Goal: Task Accomplishment & Management: Use online tool/utility

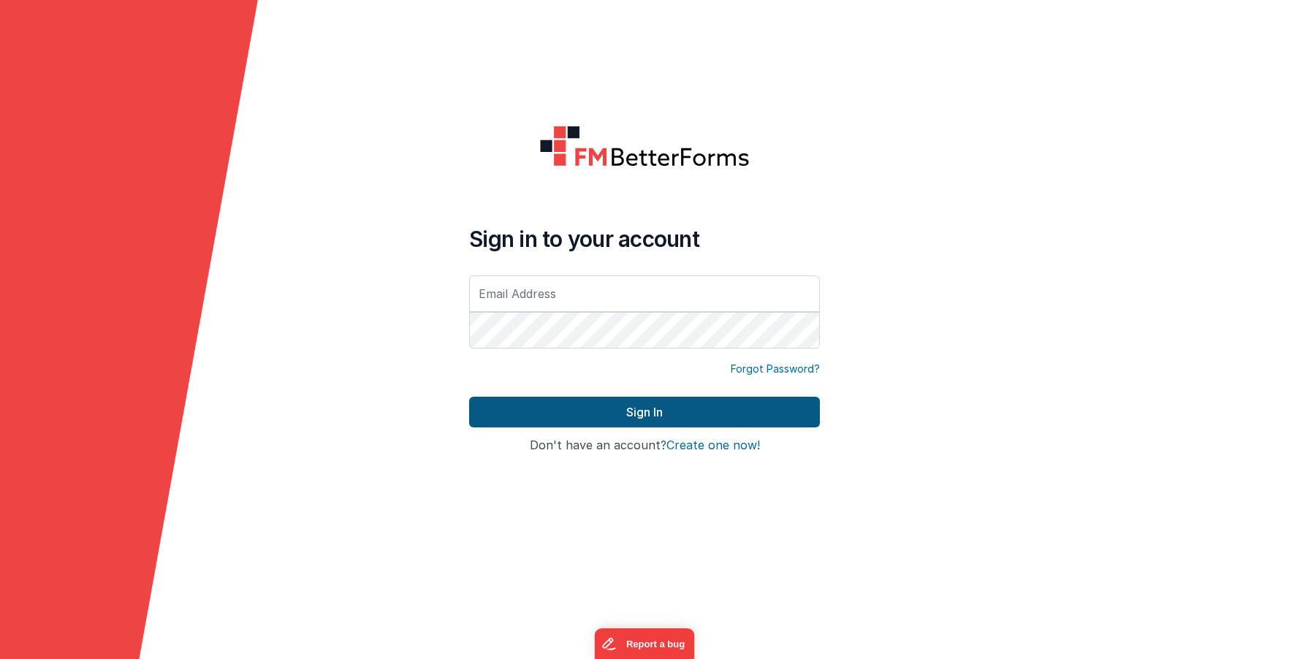
type input "[PERSON_NAME][EMAIL_ADDRESS][DOMAIN_NAME]"
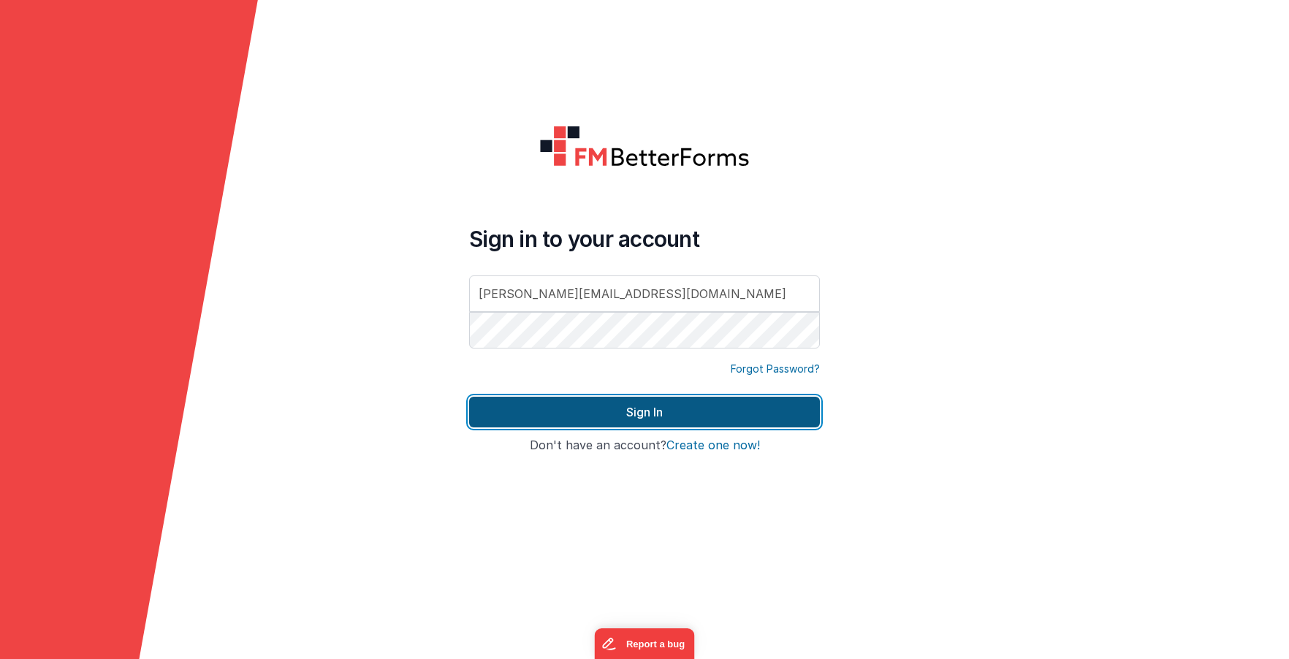
click at [549, 405] on button "Sign In" at bounding box center [644, 412] width 351 height 31
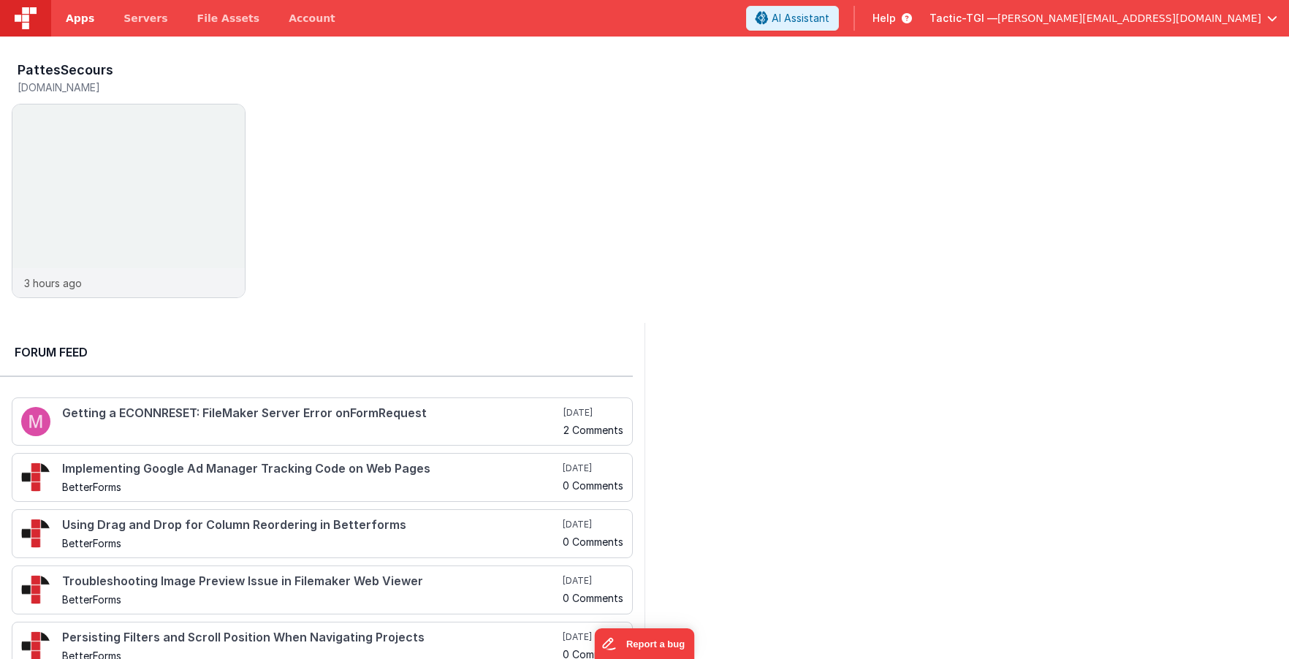
click at [82, 16] on span "Apps" at bounding box center [80, 18] width 29 height 15
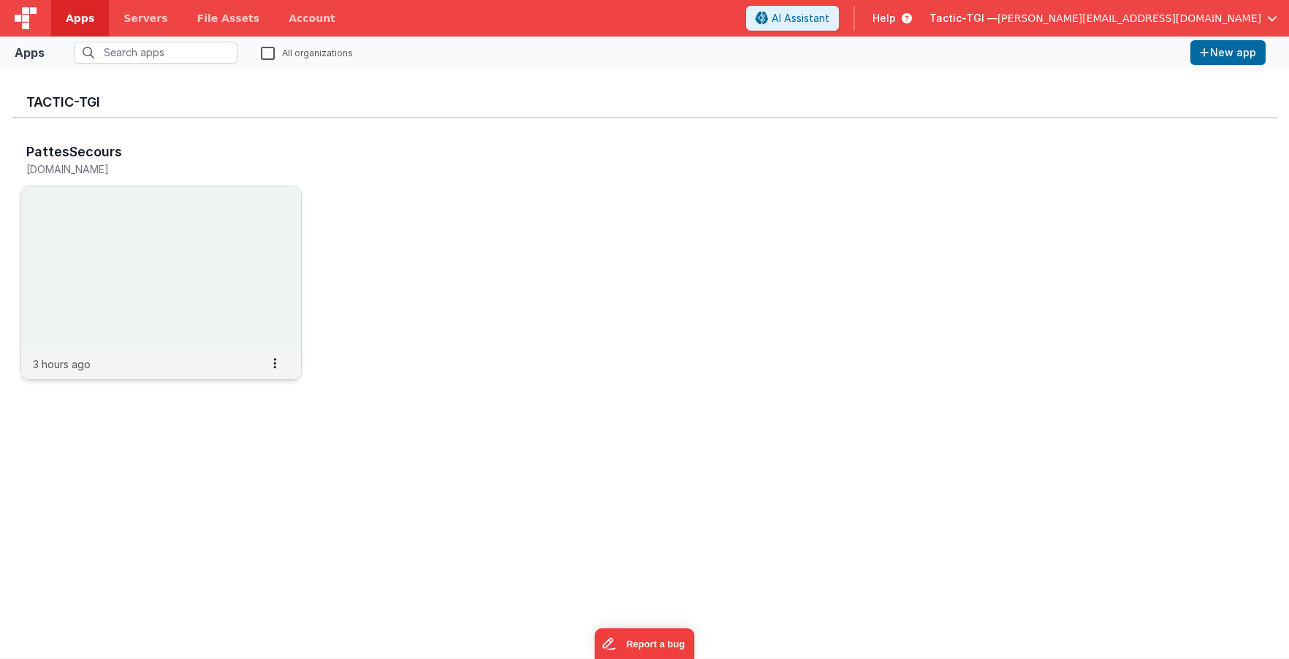
click at [184, 300] on img at bounding box center [161, 268] width 280 height 164
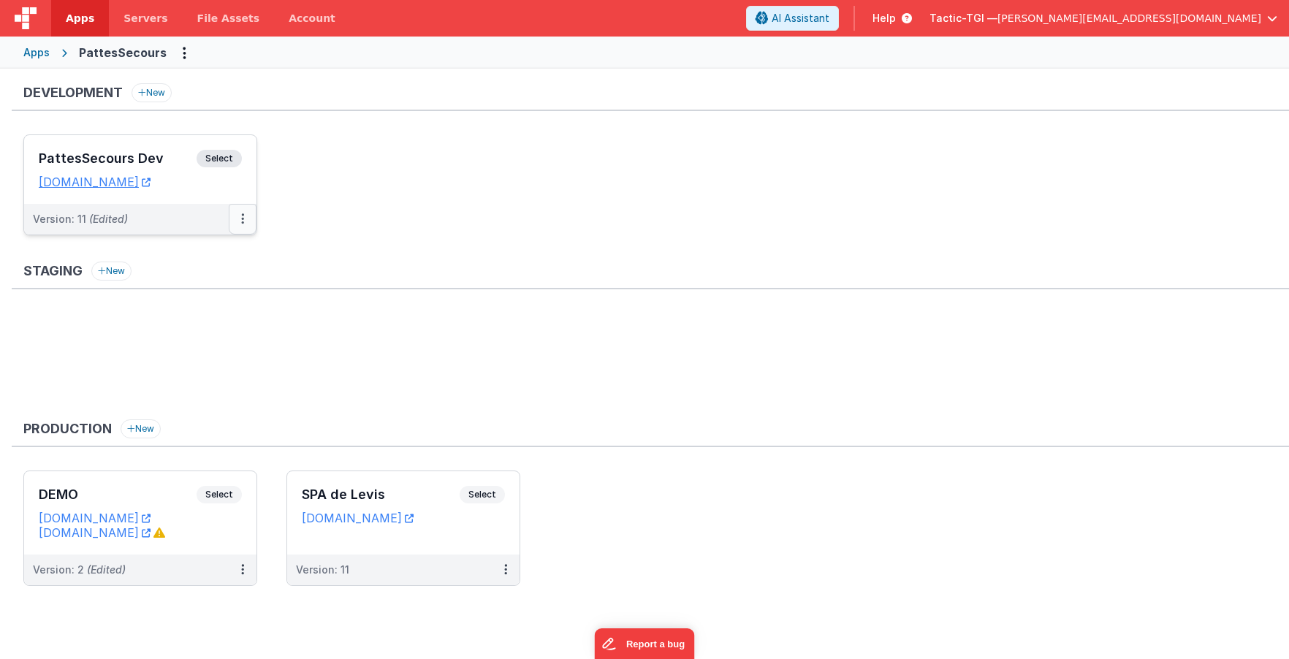
click at [242, 219] on icon at bounding box center [242, 219] width 3 height 1
click at [221, 253] on link "Edit" at bounding box center [192, 252] width 129 height 26
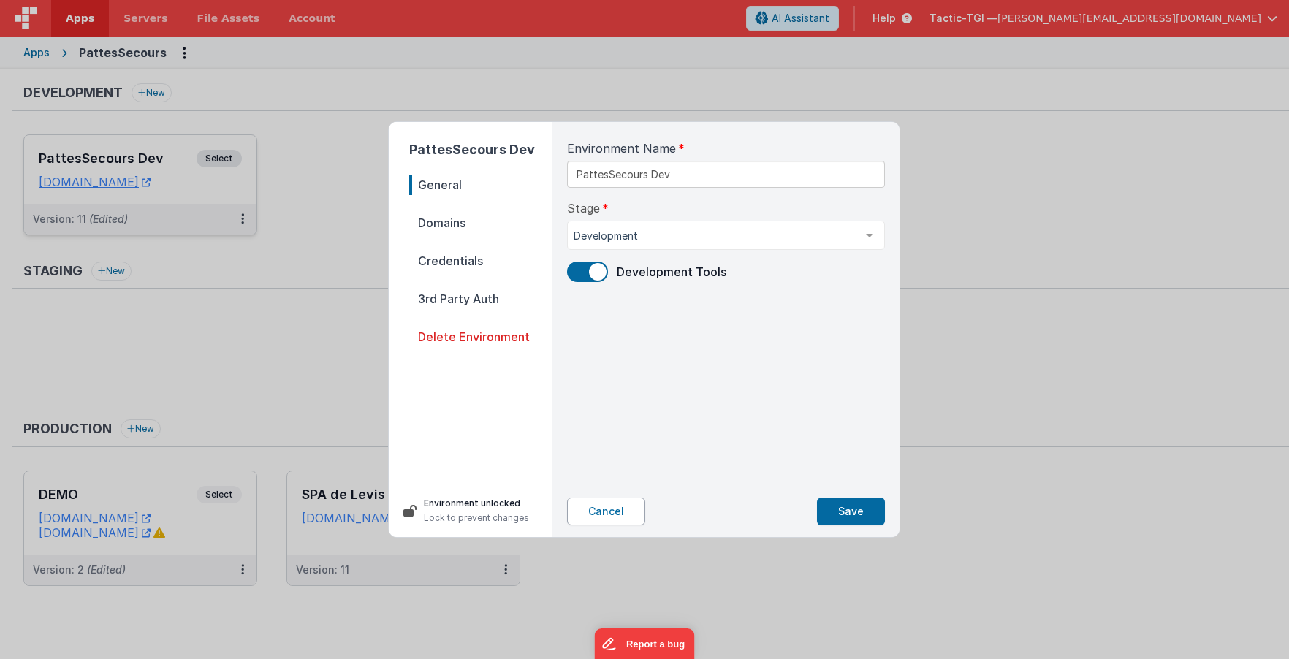
click at [609, 519] on button "Cancel" at bounding box center [606, 512] width 78 height 28
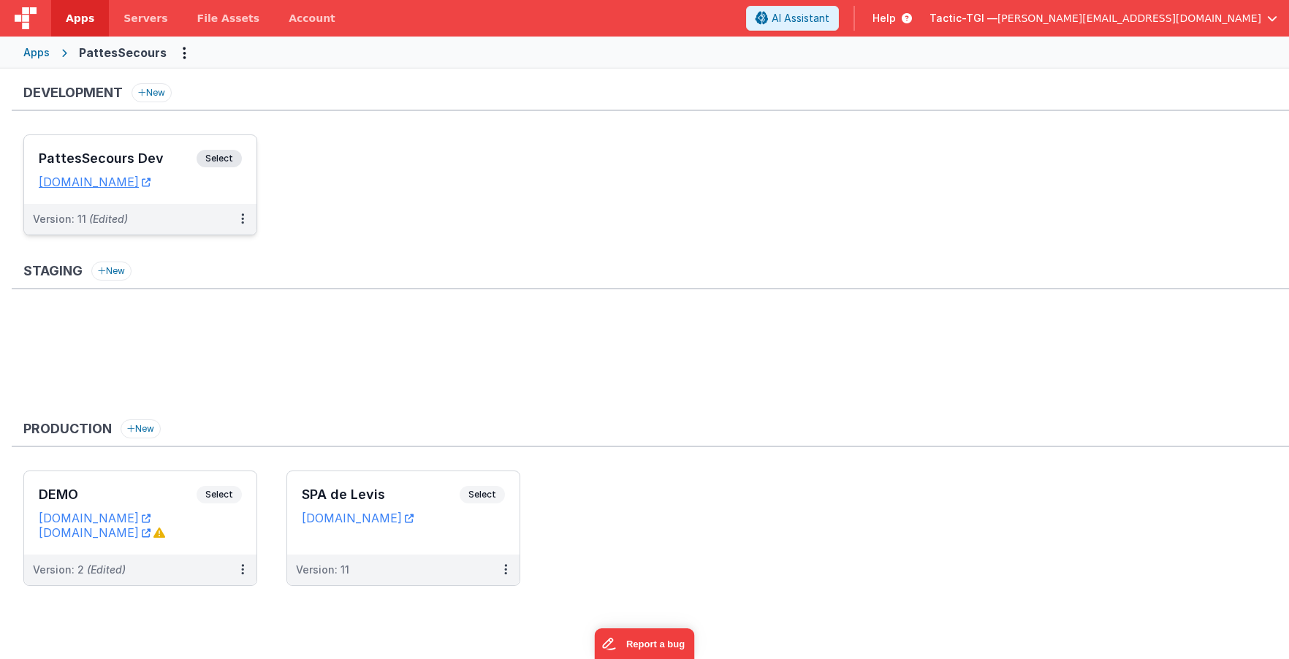
click at [126, 157] on h3 "PattesSecours Dev" at bounding box center [118, 158] width 158 height 15
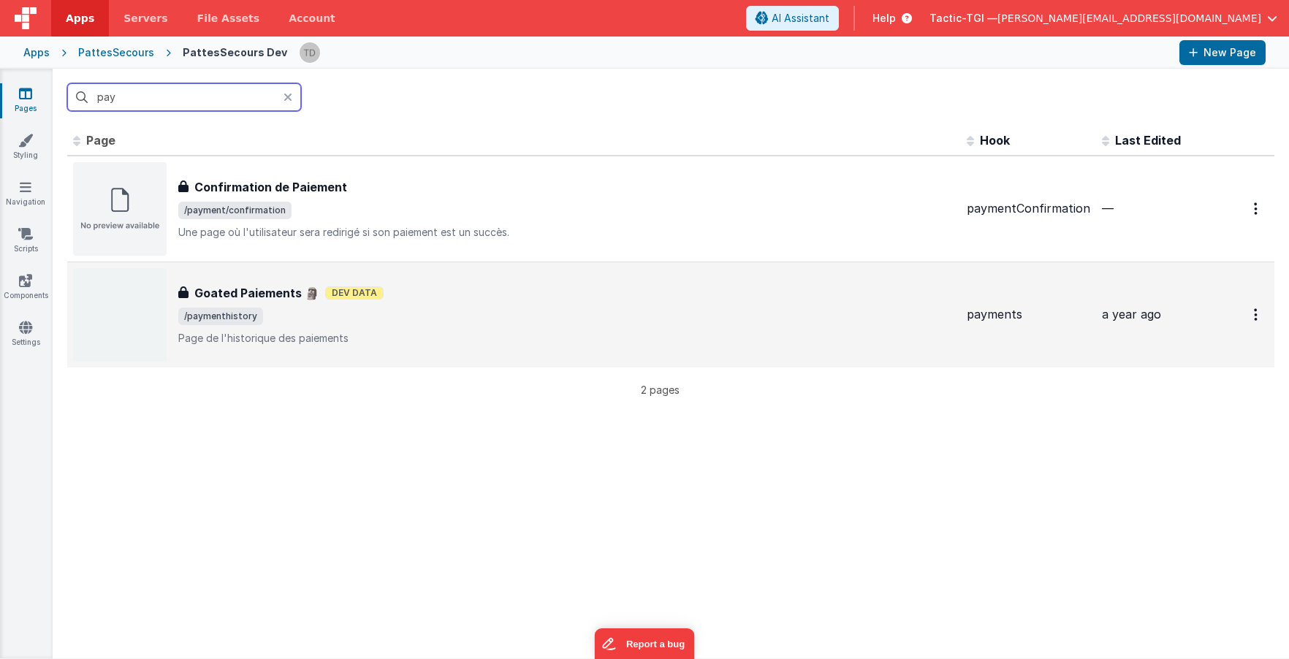
type input "pay"
click at [232, 295] on h3 "Goated Paiements 🗿" at bounding box center [256, 293] width 125 height 18
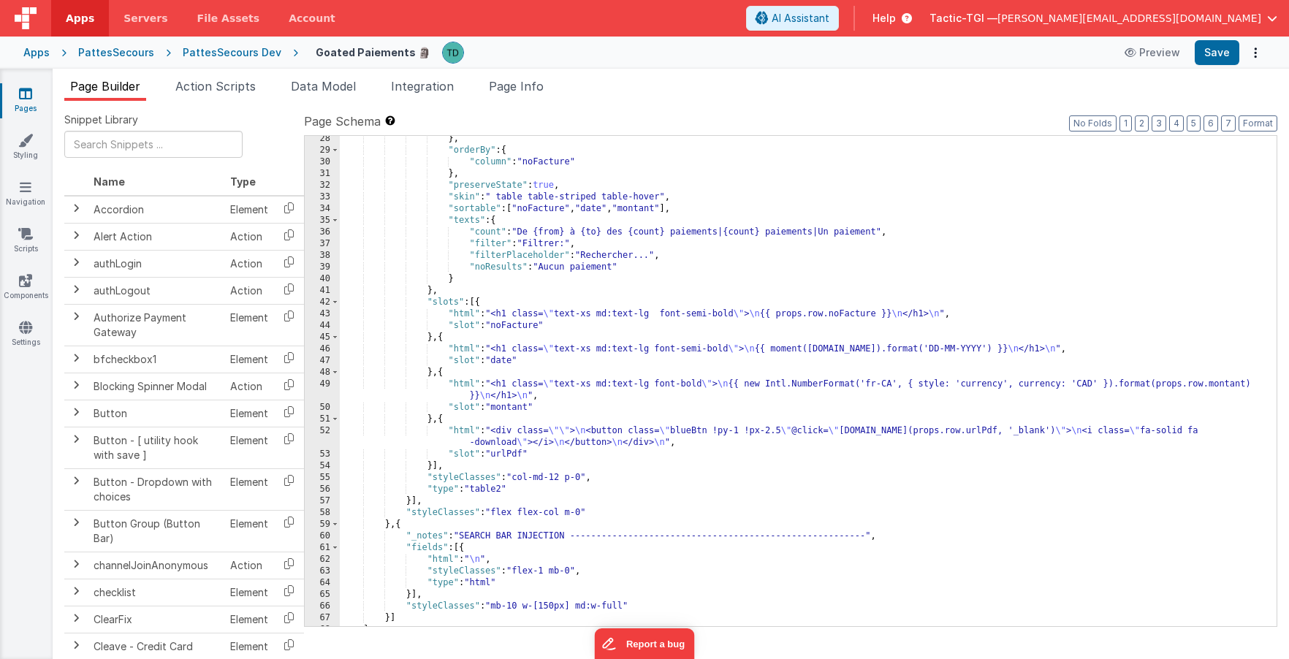
scroll to position [410, 0]
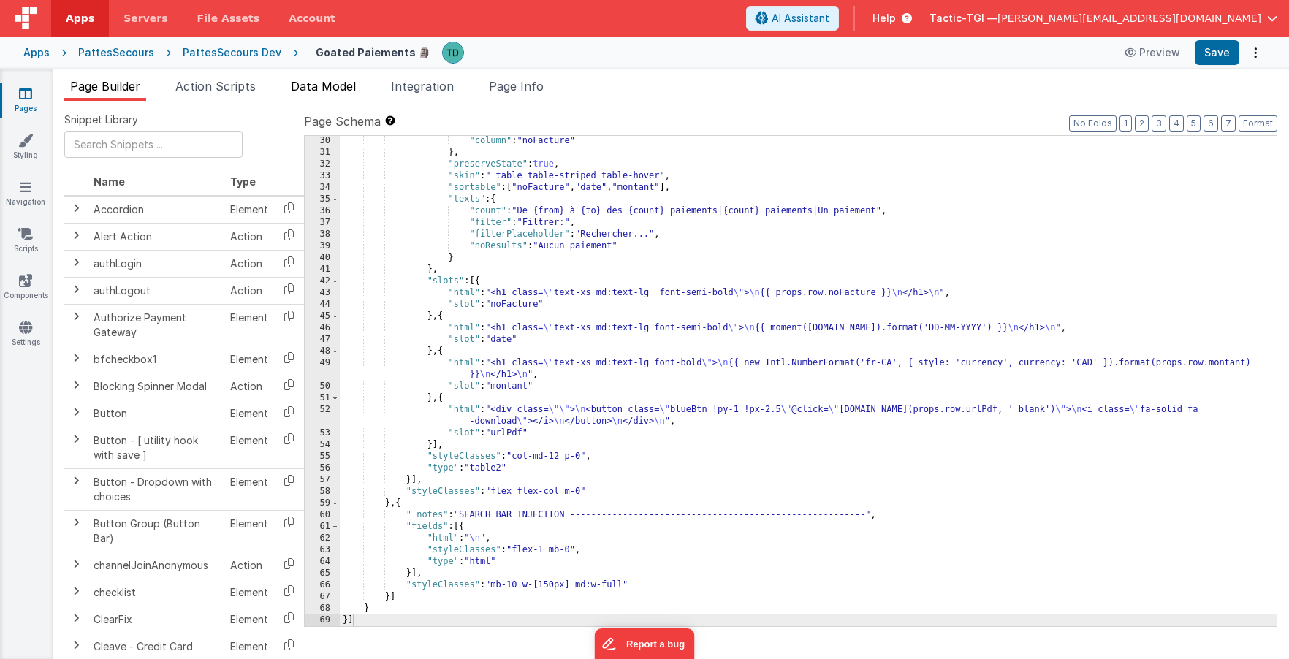
click at [335, 84] on span "Data Model" at bounding box center [323, 86] width 65 height 15
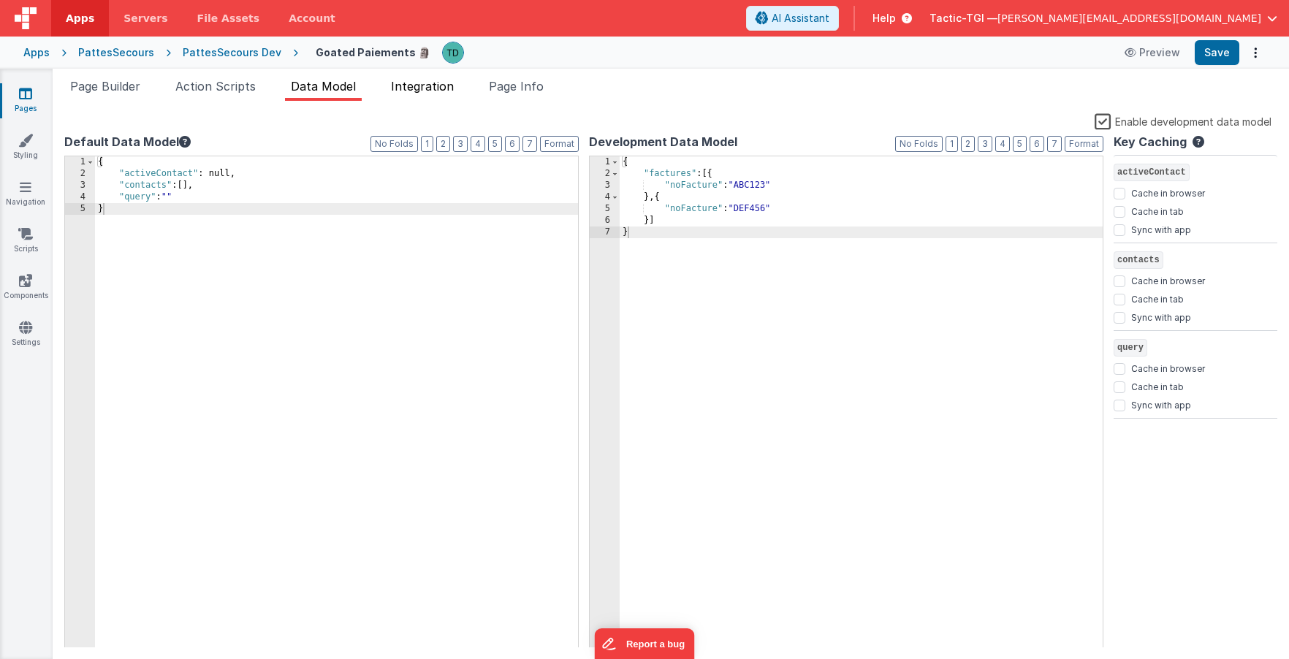
click at [417, 86] on span "Integration" at bounding box center [422, 86] width 63 height 15
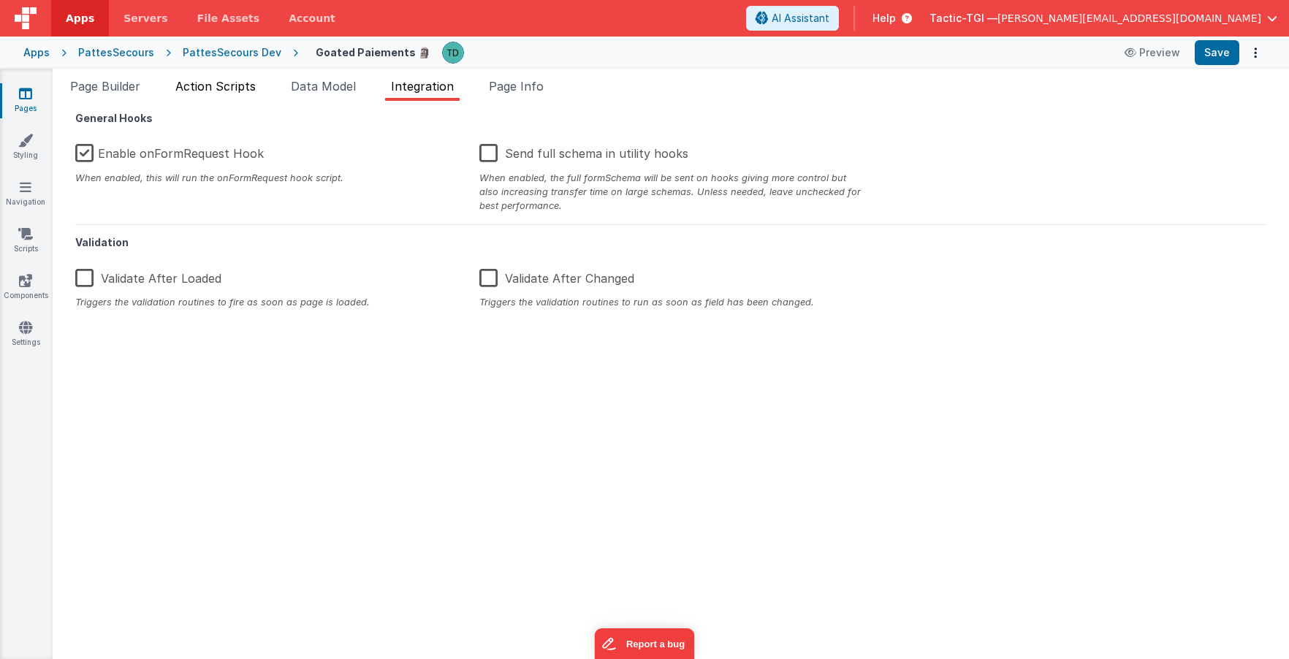
click at [236, 91] on span "Action Scripts" at bounding box center [215, 86] width 80 height 15
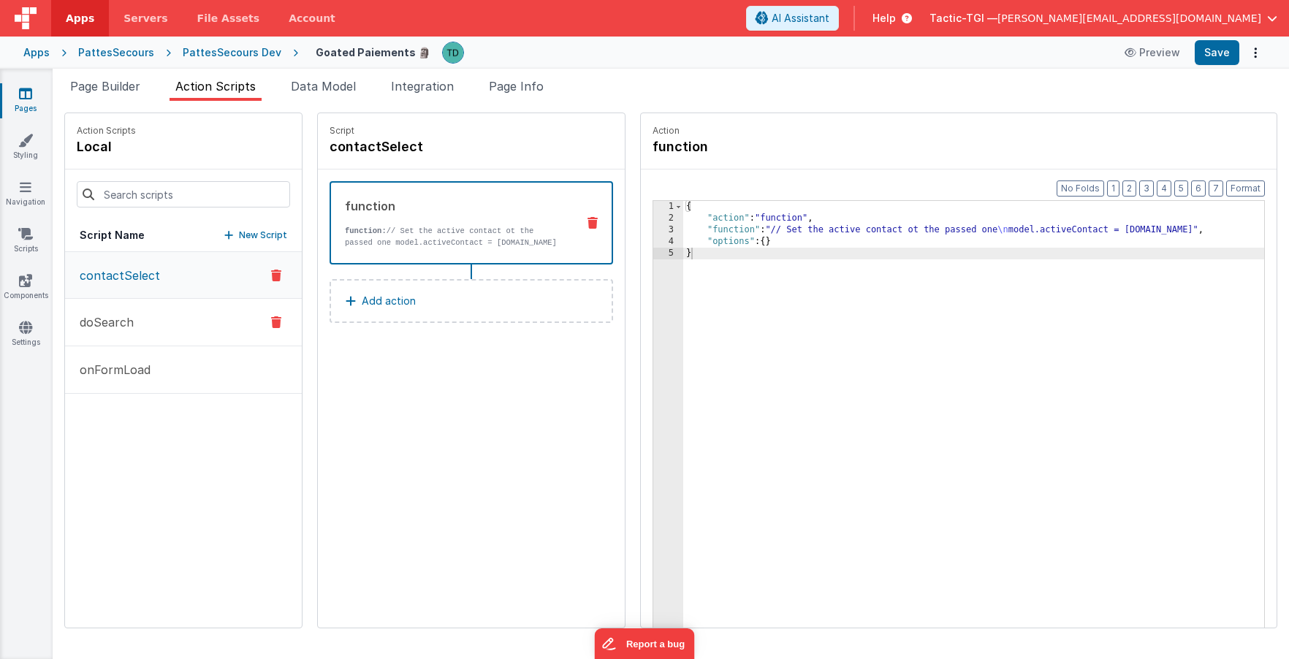
click at [120, 322] on p "doSearch" at bounding box center [102, 323] width 63 height 18
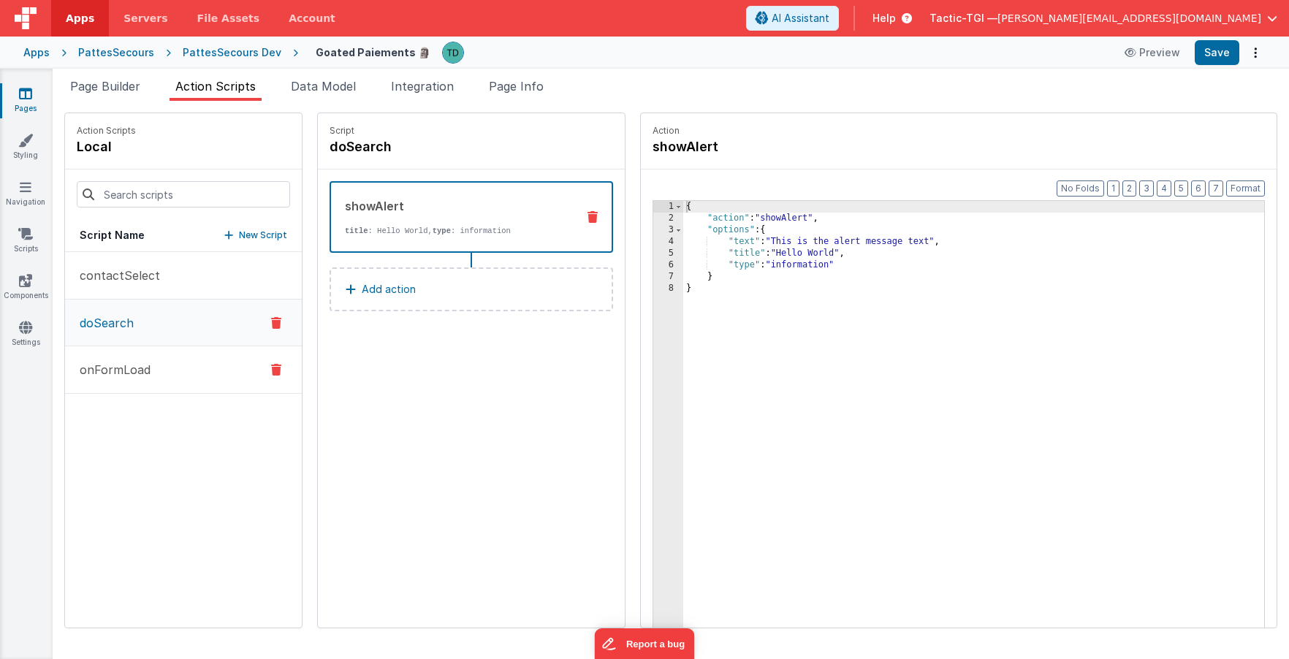
click at [124, 368] on p "onFormLoad" at bounding box center [111, 370] width 80 height 18
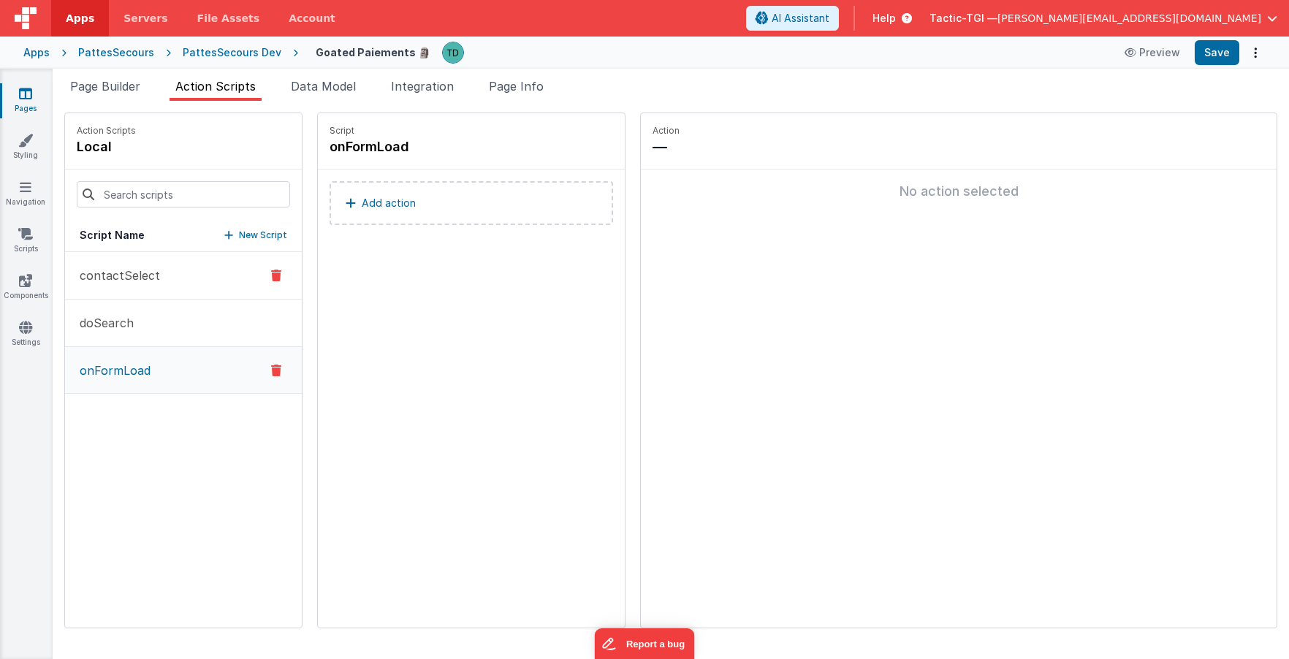
click at [129, 280] on p "contactSelect" at bounding box center [115, 276] width 89 height 18
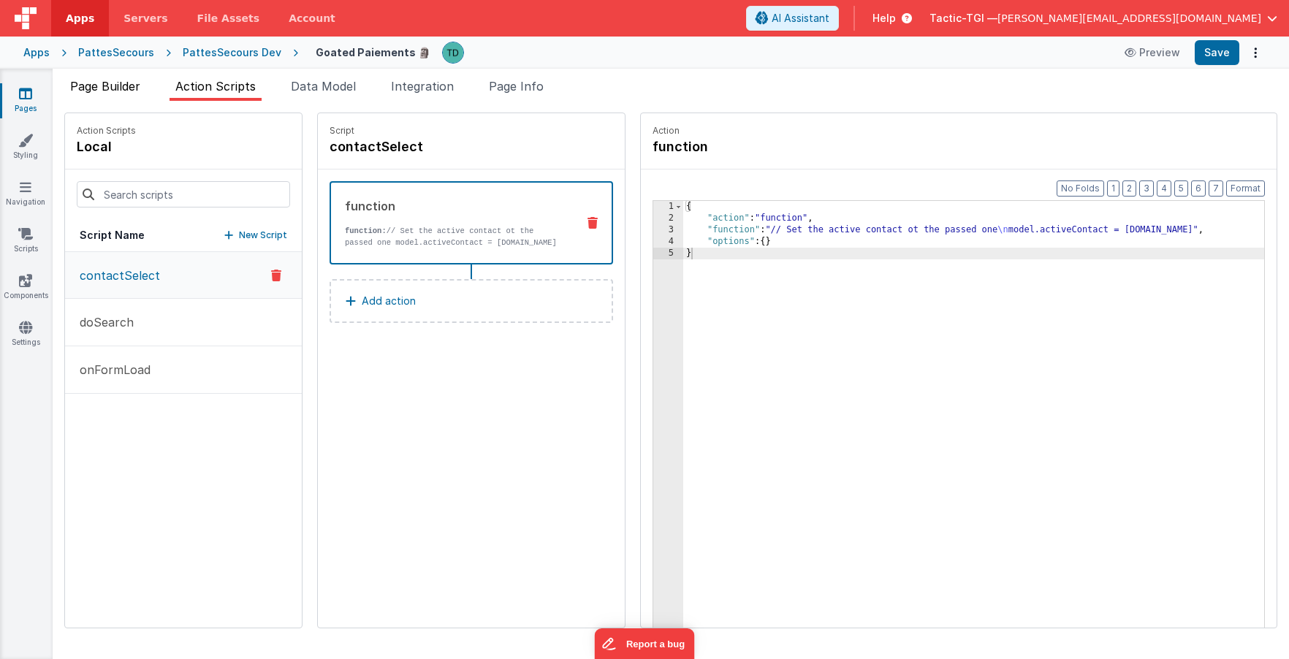
click at [113, 90] on span "Page Builder" at bounding box center [105, 86] width 70 height 15
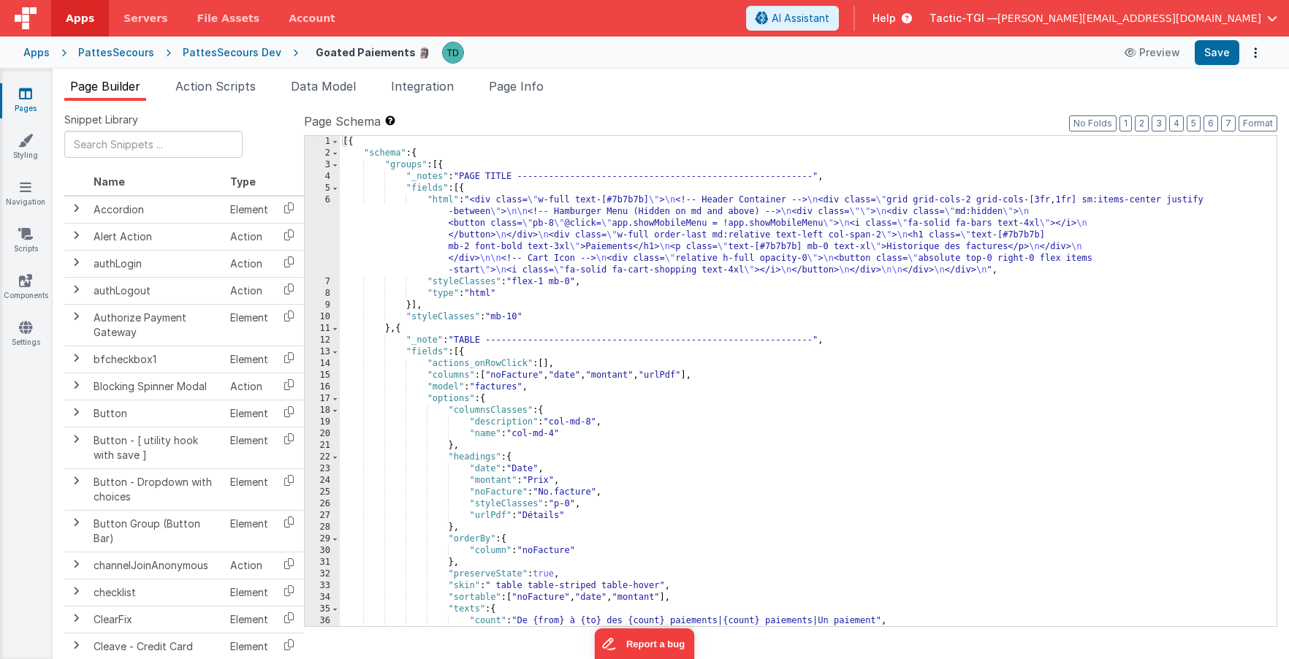
scroll to position [0, 0]
click at [232, 88] on span "Action Scripts" at bounding box center [215, 86] width 80 height 15
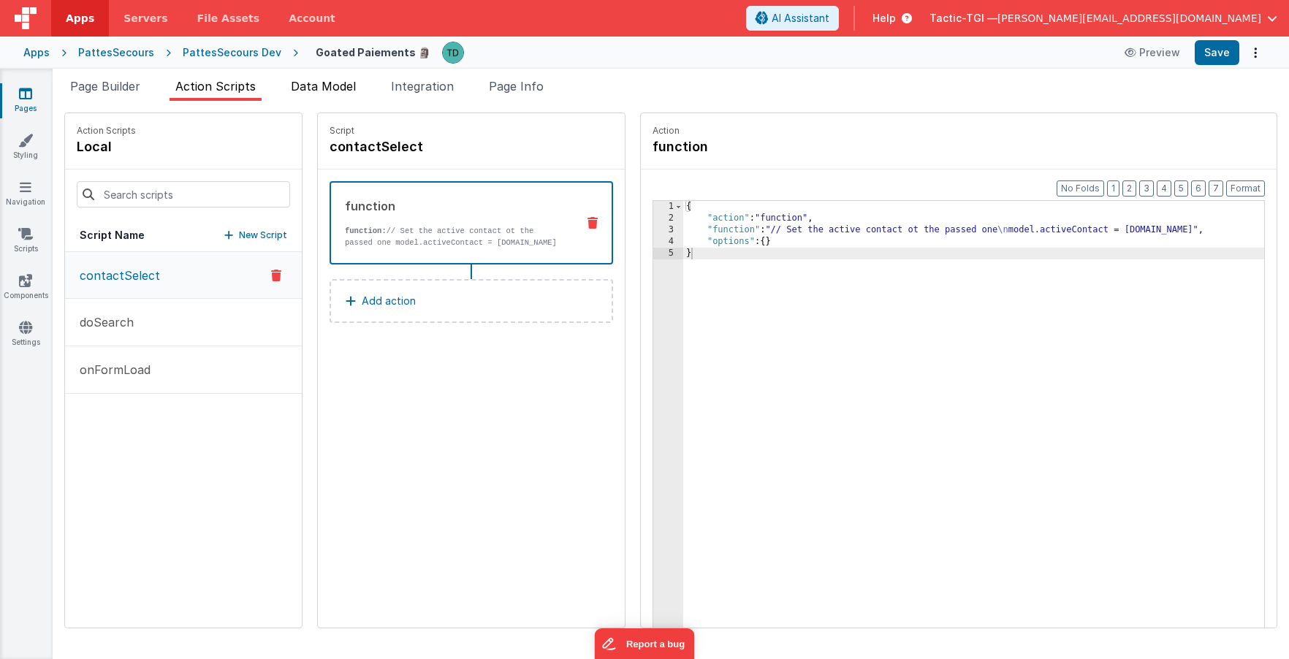
click at [310, 86] on span "Data Model" at bounding box center [323, 86] width 65 height 15
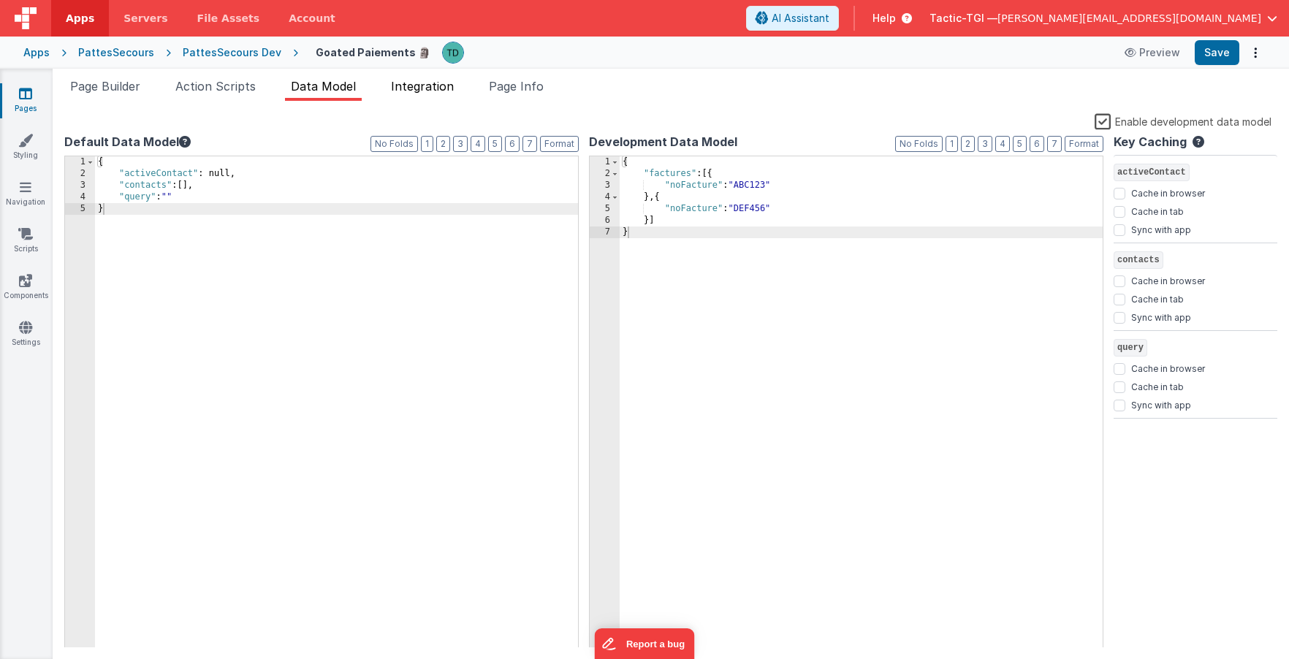
click at [412, 88] on span "Integration" at bounding box center [422, 86] width 63 height 15
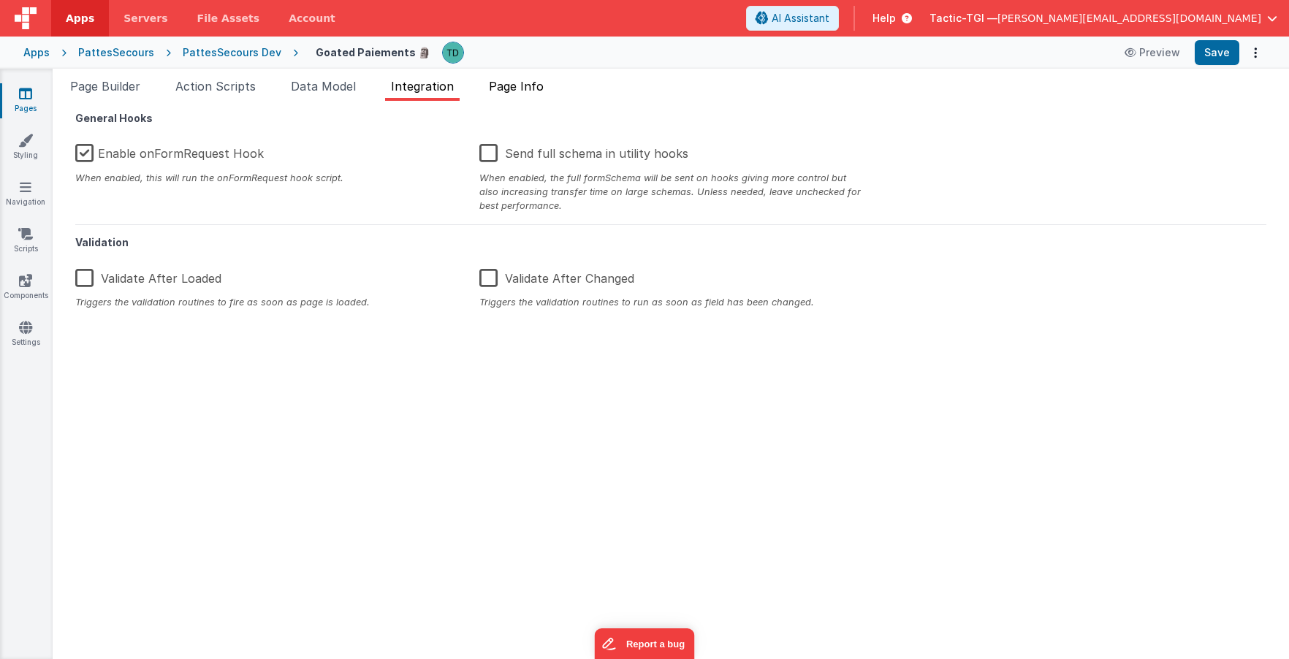
click at [512, 88] on span "Page Info" at bounding box center [516, 86] width 55 height 15
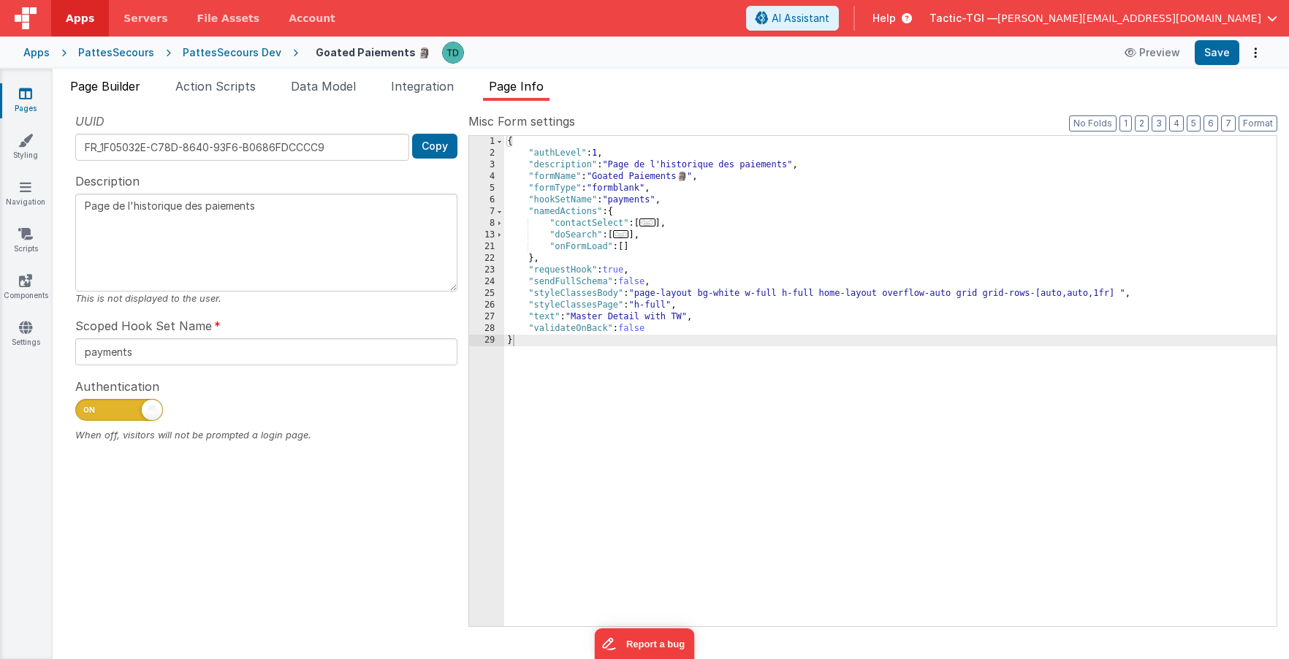
click at [134, 84] on span "Page Builder" at bounding box center [105, 86] width 70 height 15
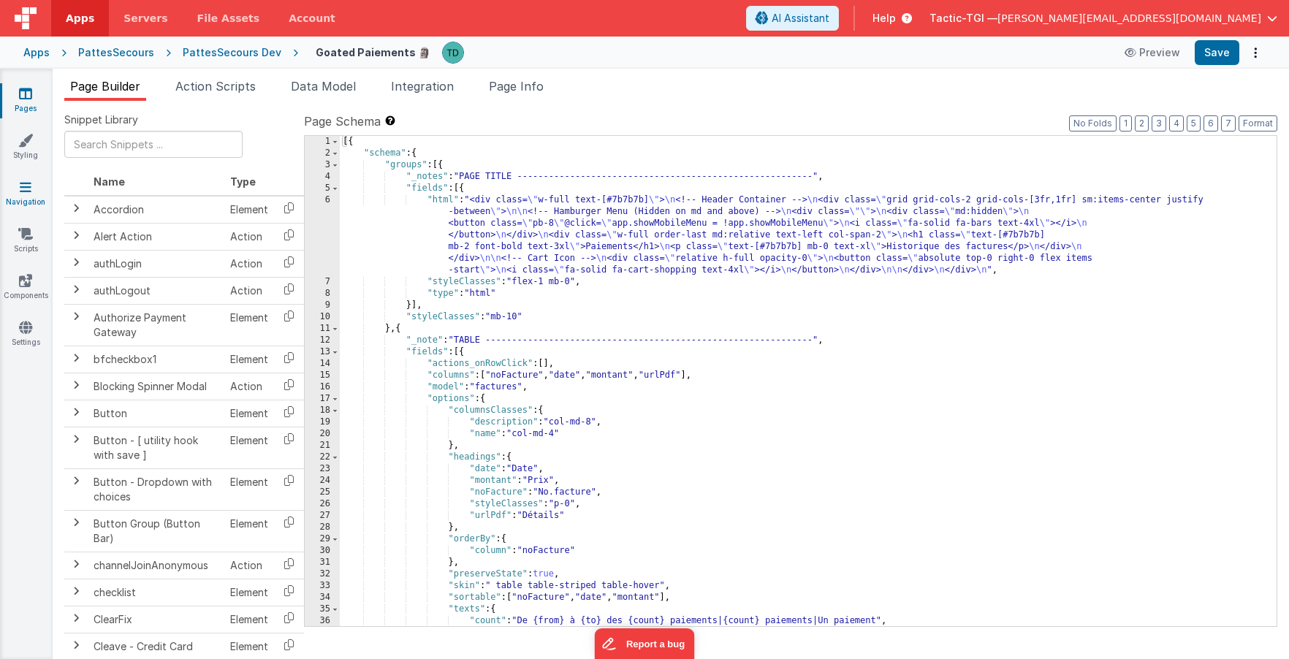
click at [33, 197] on link "Navigation" at bounding box center [25, 194] width 53 height 29
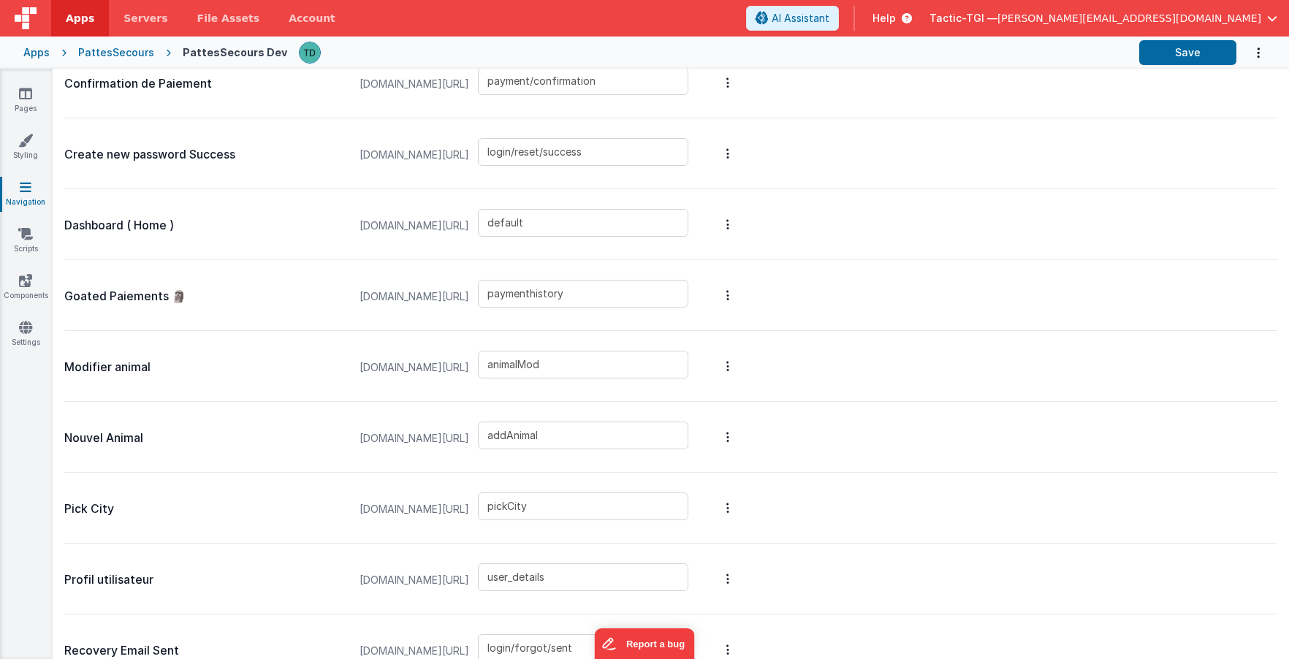
scroll to position [621, 0]
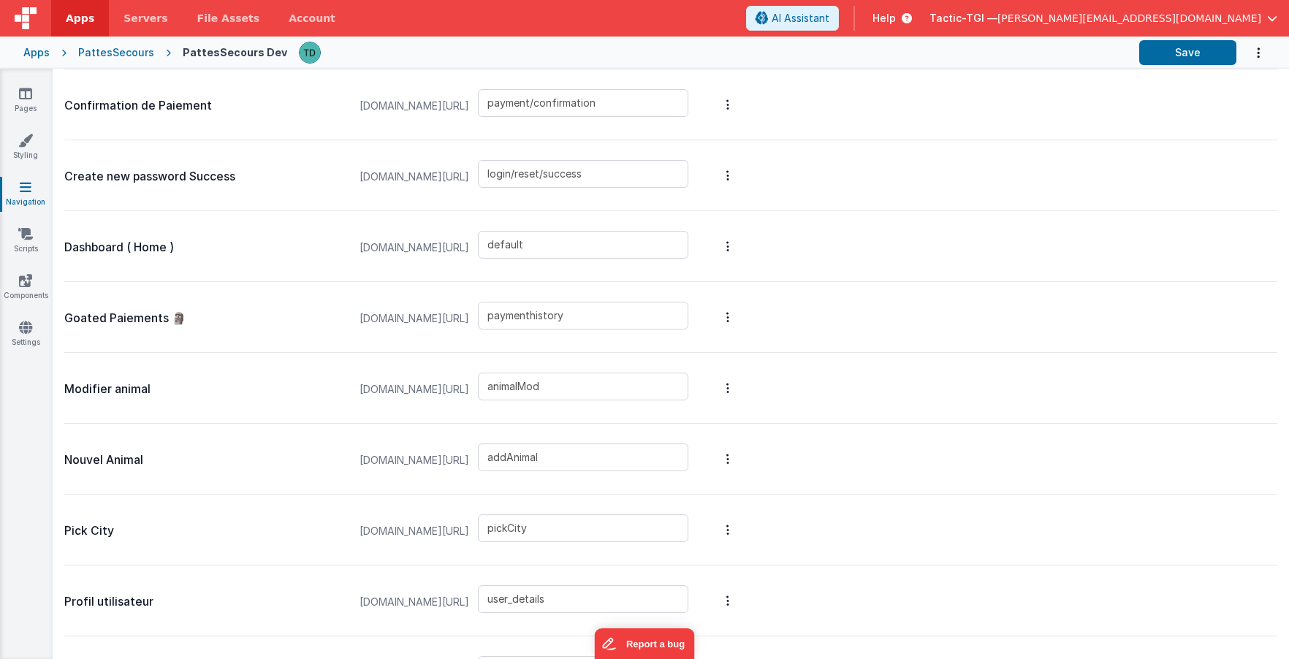
click at [130, 318] on p "Goated Paiements 🗿" at bounding box center [204, 318] width 281 height 20
click at [738, 314] on button "Options" at bounding box center [728, 317] width 20 height 58
click at [796, 318] on button at bounding box center [644, 329] width 1289 height 659
click at [36, 326] on link "Settings" at bounding box center [25, 334] width 53 height 29
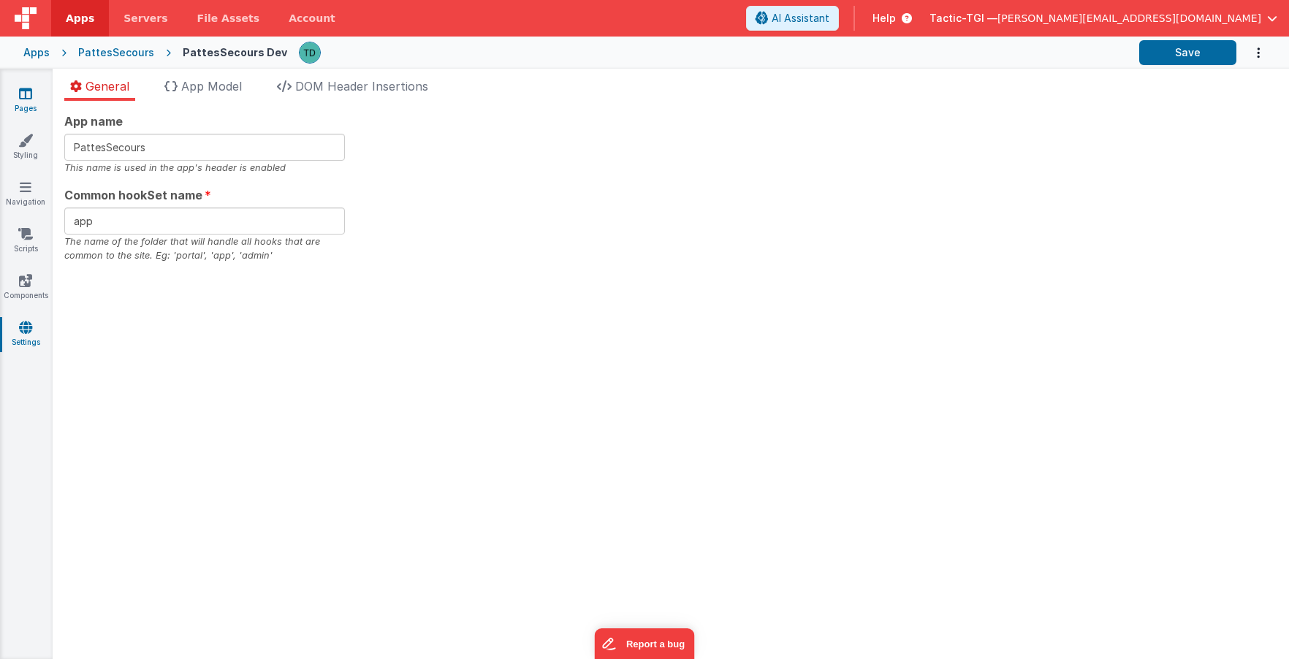
click at [24, 98] on icon at bounding box center [25, 93] width 13 height 15
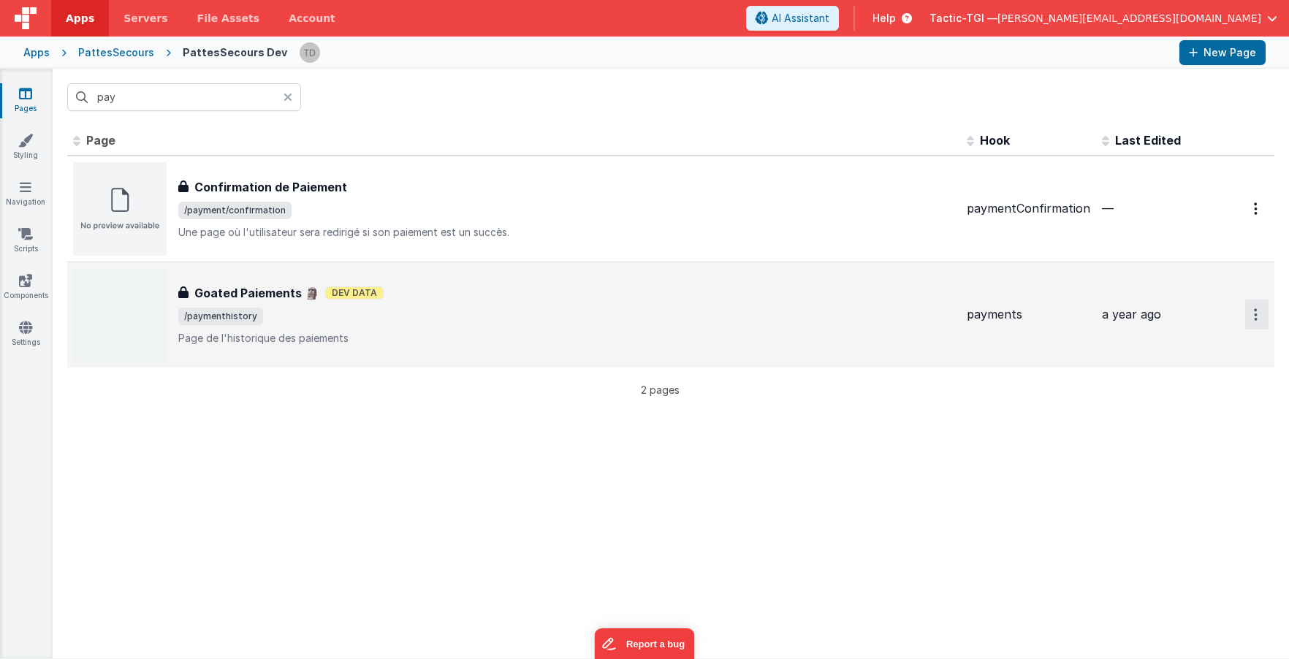
click at [1259, 316] on button "Options" at bounding box center [1257, 315] width 23 height 30
click at [1199, 353] on link "Preview" at bounding box center [1204, 349] width 129 height 26
